Goal: Task Accomplishment & Management: Use online tool/utility

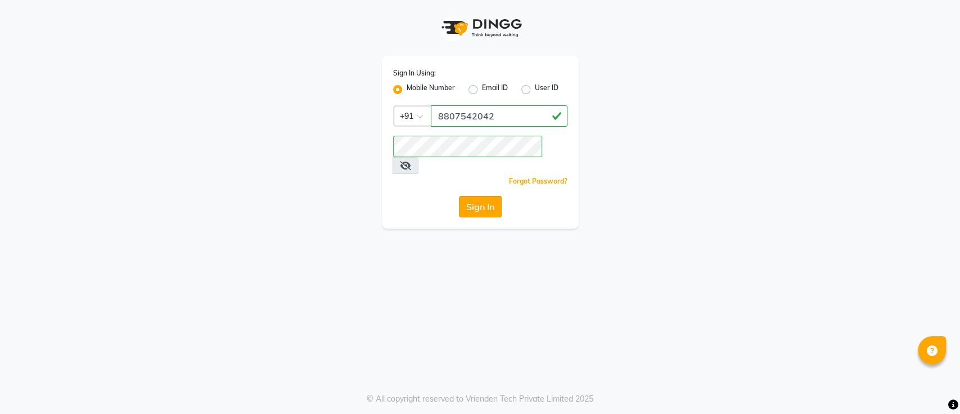
click at [478, 196] on button "Sign In" at bounding box center [480, 206] width 43 height 21
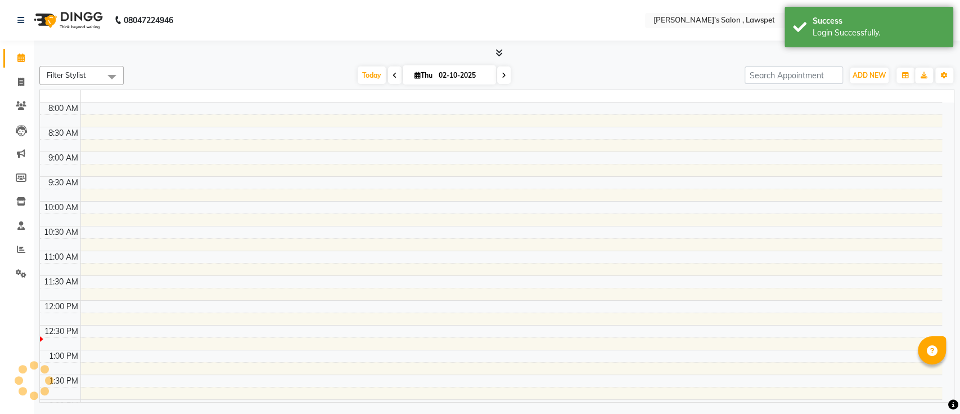
select select "en"
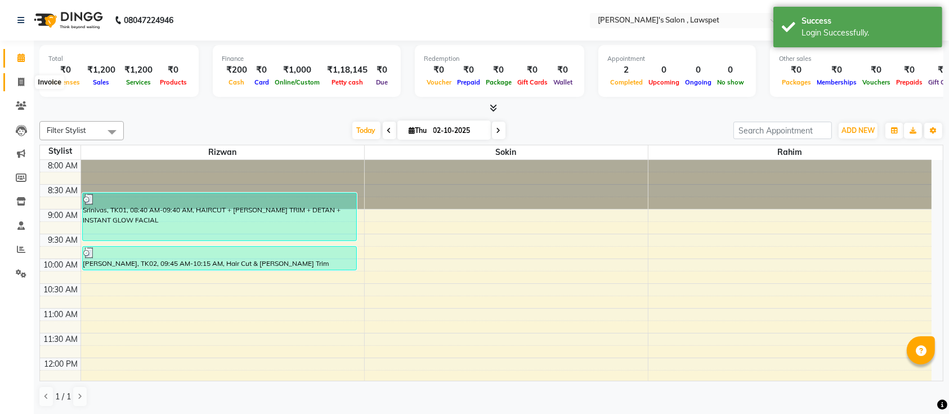
drag, startPoint x: 19, startPoint y: 78, endPoint x: 33, endPoint y: 78, distance: 14.1
click at [19, 78] on icon at bounding box center [21, 82] width 6 height 8
select select "service"
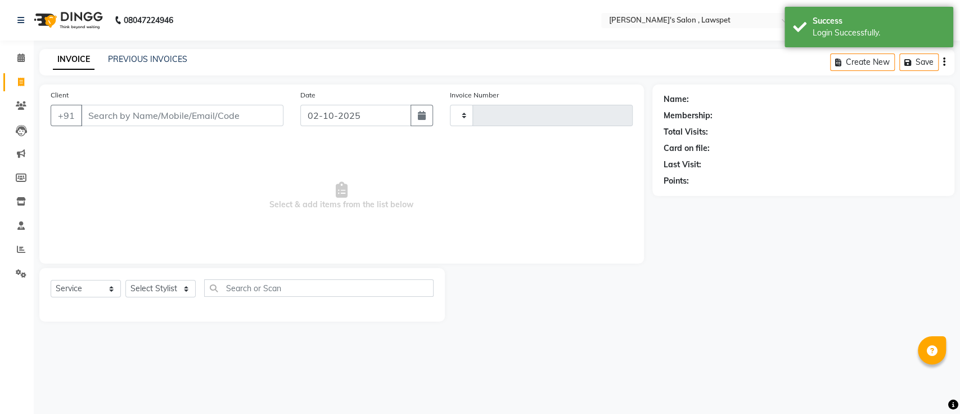
type input "1561"
select select "8614"
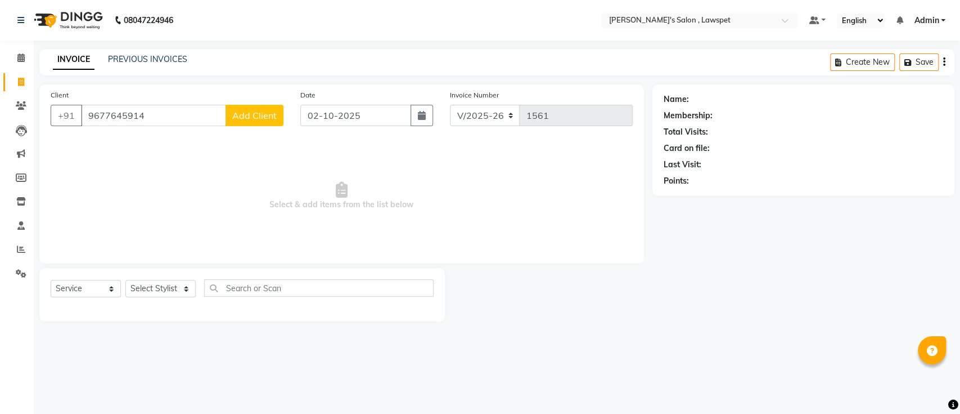
type input "9677645914"
click at [248, 115] on span "Add Client" at bounding box center [254, 115] width 44 height 11
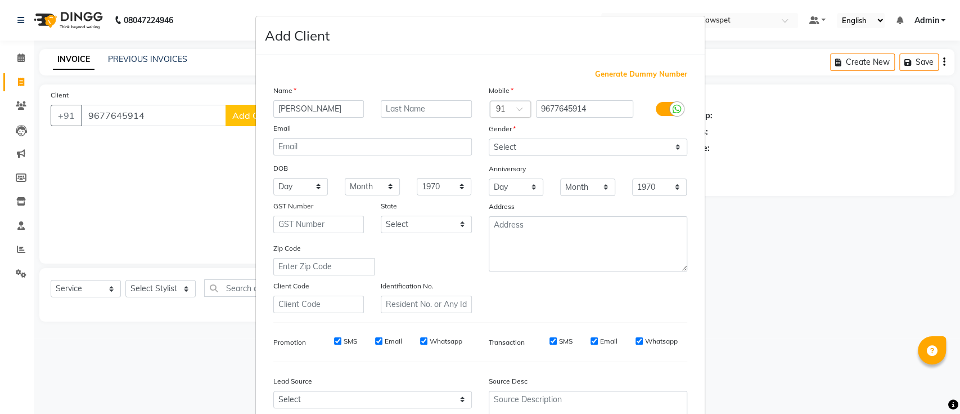
type input "[PERSON_NAME]"
click at [495, 143] on select "Select [DEMOGRAPHIC_DATA] [DEMOGRAPHIC_DATA] Other Prefer Not To Say" at bounding box center [588, 146] width 199 height 17
select select "[DEMOGRAPHIC_DATA]"
click at [489, 138] on select "Select [DEMOGRAPHIC_DATA] [DEMOGRAPHIC_DATA] Other Prefer Not To Say" at bounding box center [588, 146] width 199 height 17
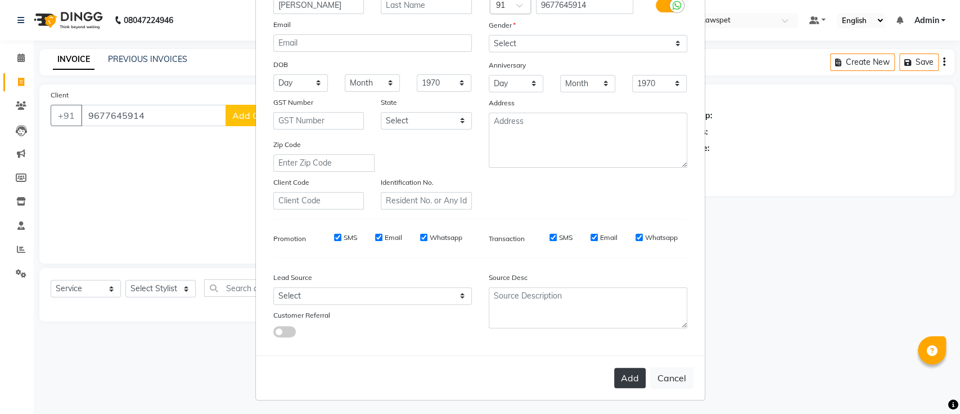
click at [632, 381] on button "Add" at bounding box center [630, 377] width 32 height 20
select select
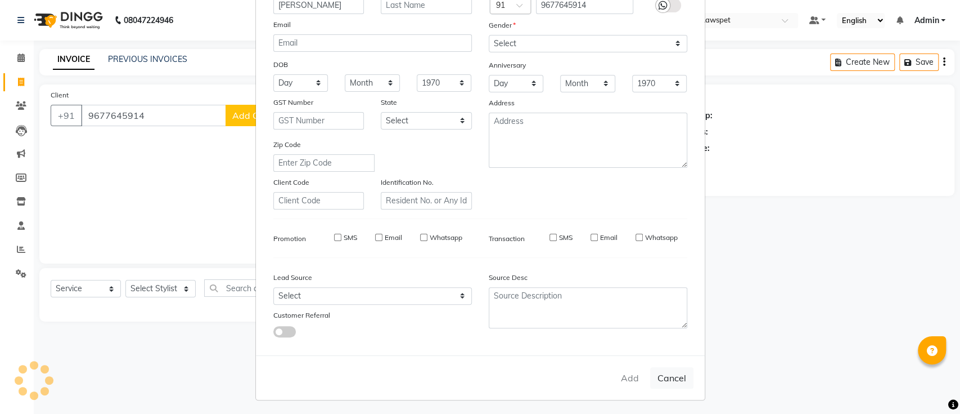
select select
checkbox input "false"
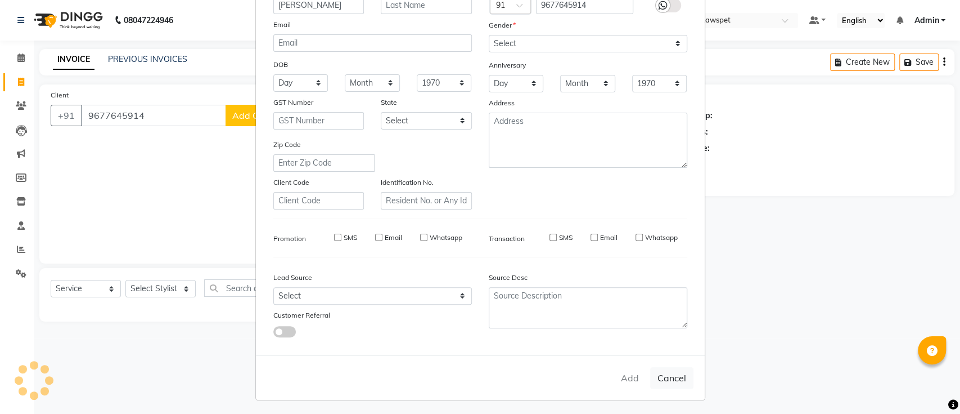
checkbox input "false"
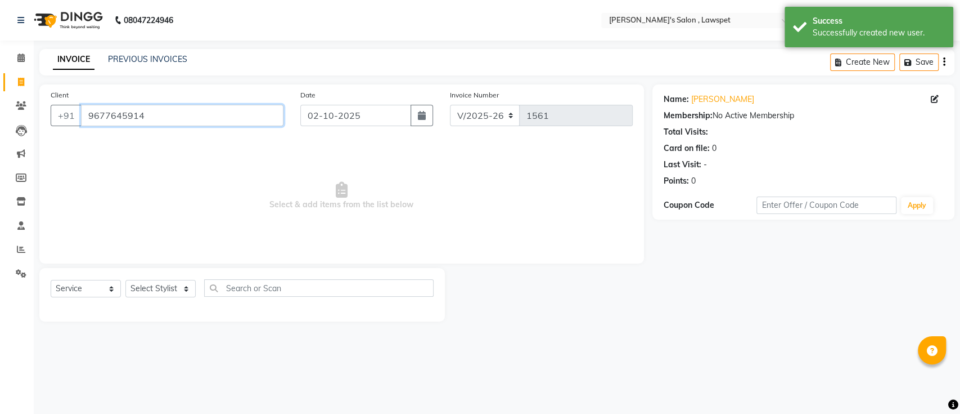
click at [234, 110] on input "9677645914" at bounding box center [182, 115] width 203 height 21
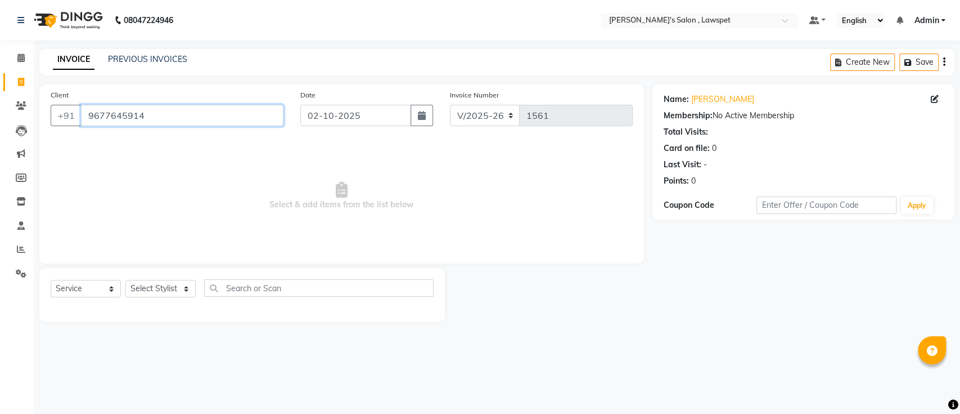
click at [157, 119] on input "9677645914" at bounding box center [182, 115] width 203 height 21
paste input "6369793390"
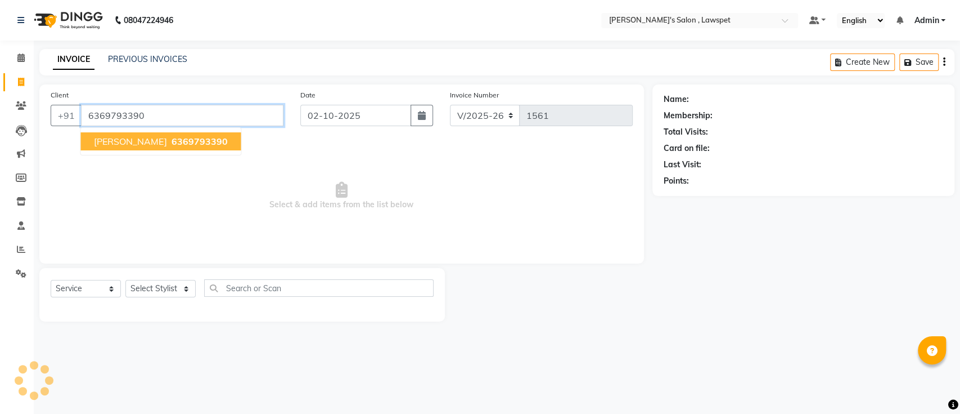
type input "6369793390"
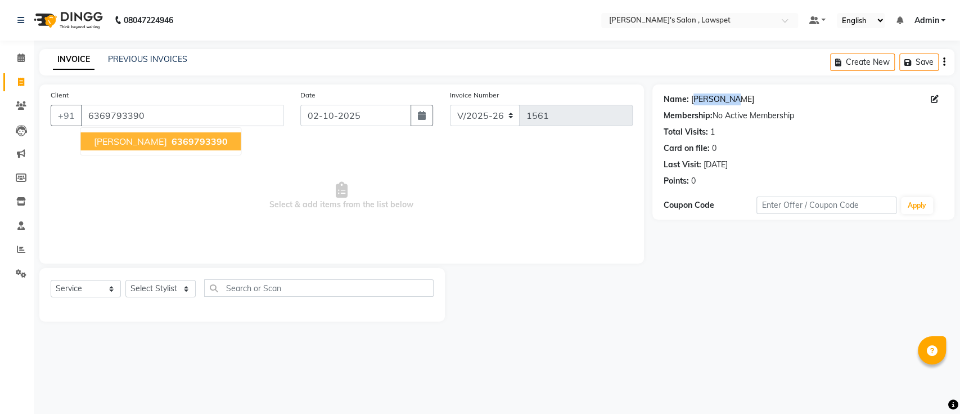
drag, startPoint x: 743, startPoint y: 98, endPoint x: 694, endPoint y: 102, distance: 48.5
click at [694, 102] on div "Name: [PERSON_NAME]" at bounding box center [804, 99] width 280 height 12
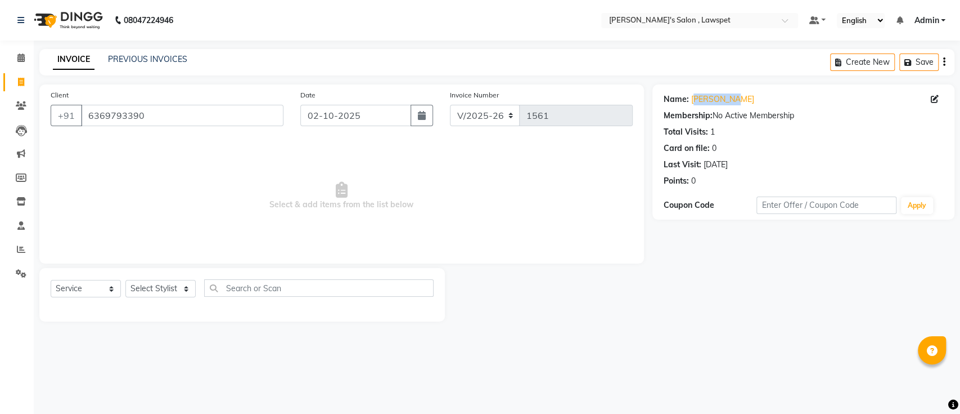
click at [771, 96] on div "Name: [PERSON_NAME]" at bounding box center [804, 99] width 280 height 12
drag, startPoint x: 756, startPoint y: 100, endPoint x: 689, endPoint y: 95, distance: 67.2
click at [689, 95] on div "Name: [PERSON_NAME]" at bounding box center [804, 99] width 280 height 12
copy link "[PERSON_NAME]"
